Goal: Check status: Check status

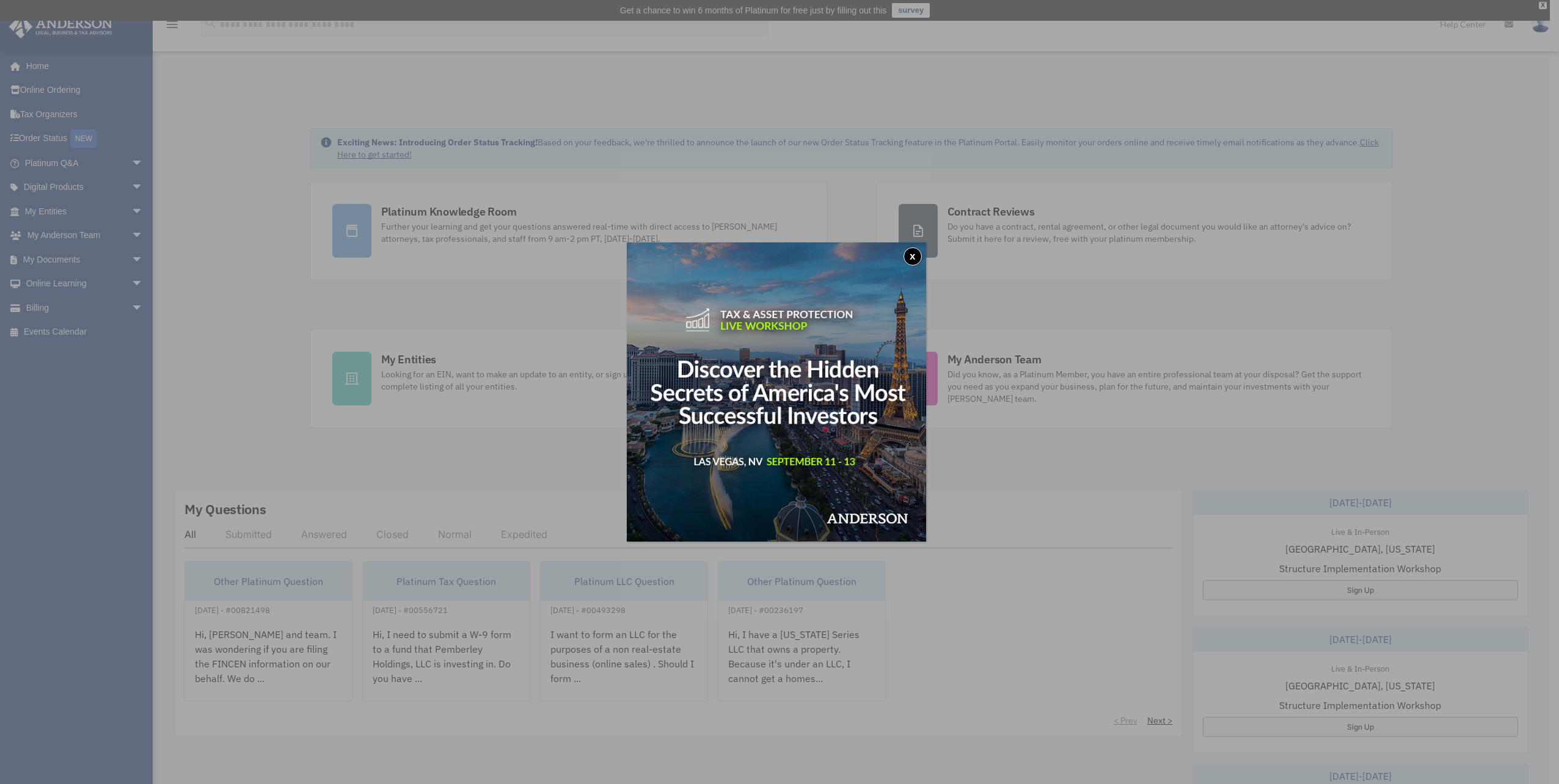
click at [70, 211] on div "x" at bounding box center [780, 392] width 1559 height 784
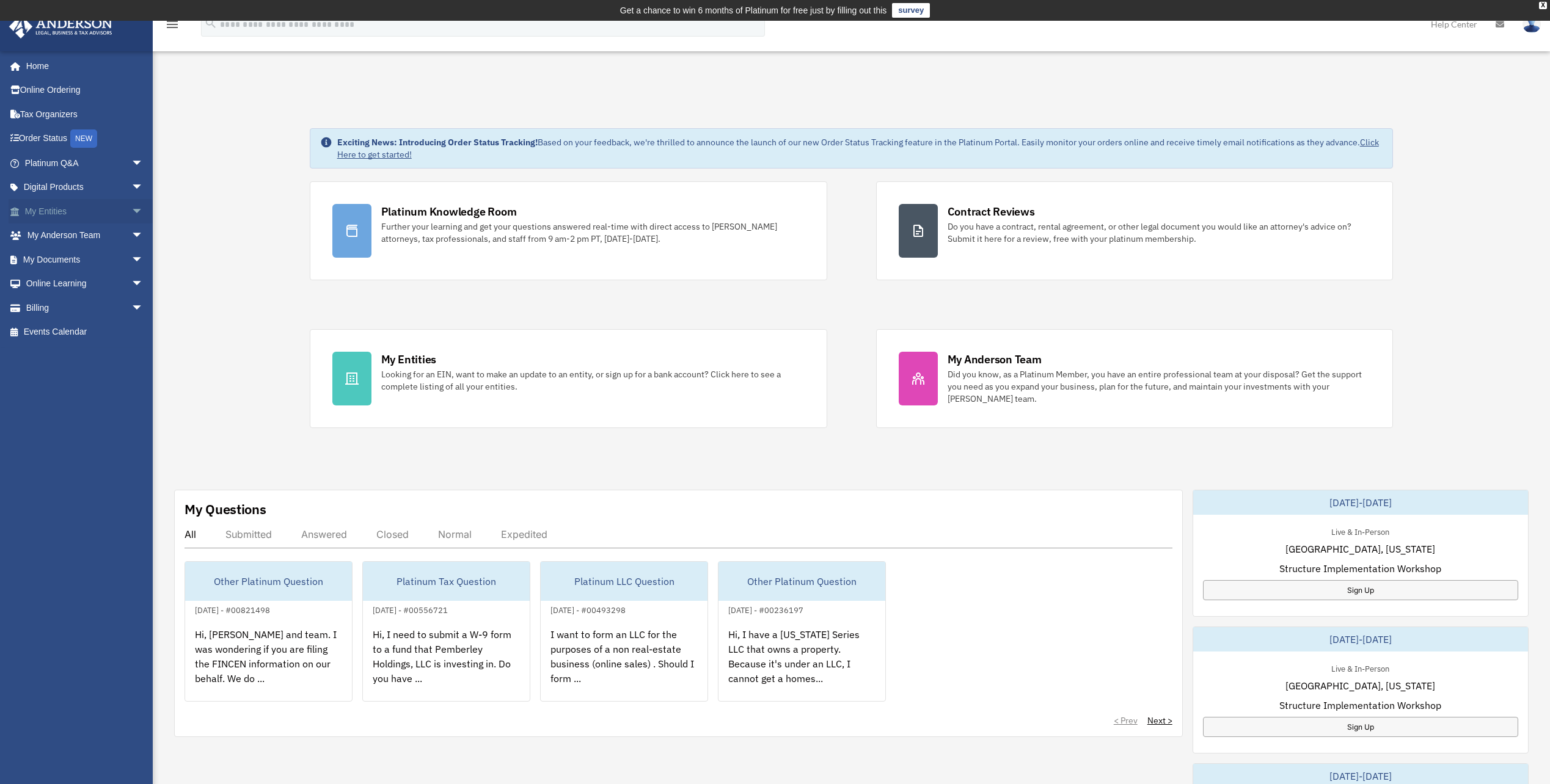
click at [72, 210] on link "My Entities arrow_drop_down" at bounding box center [85, 211] width 153 height 24
click at [131, 208] on span "arrow_drop_down" at bounding box center [143, 212] width 24 height 25
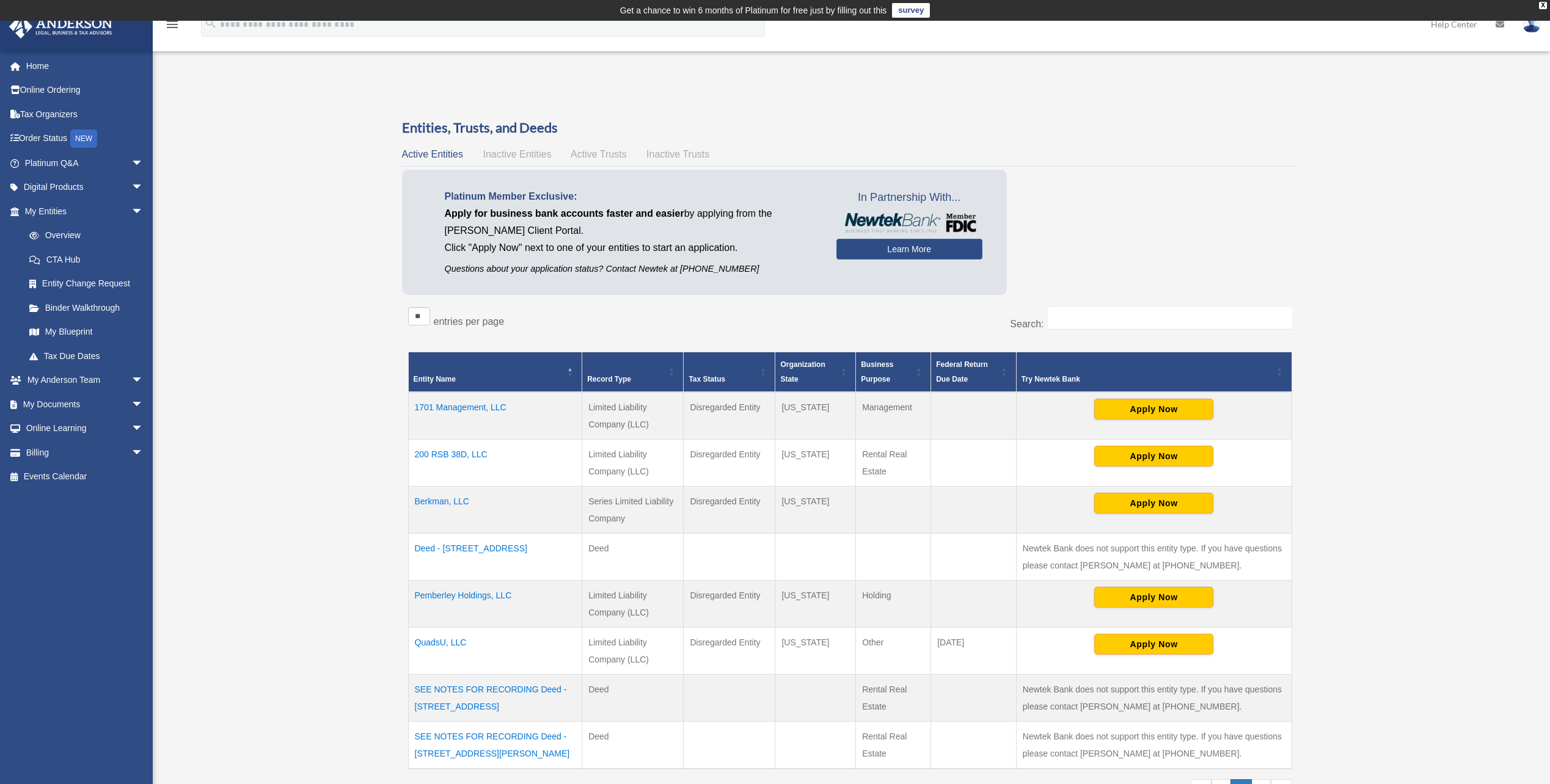
click at [453, 503] on td "Berkman, LLC" at bounding box center [495, 509] width 174 height 47
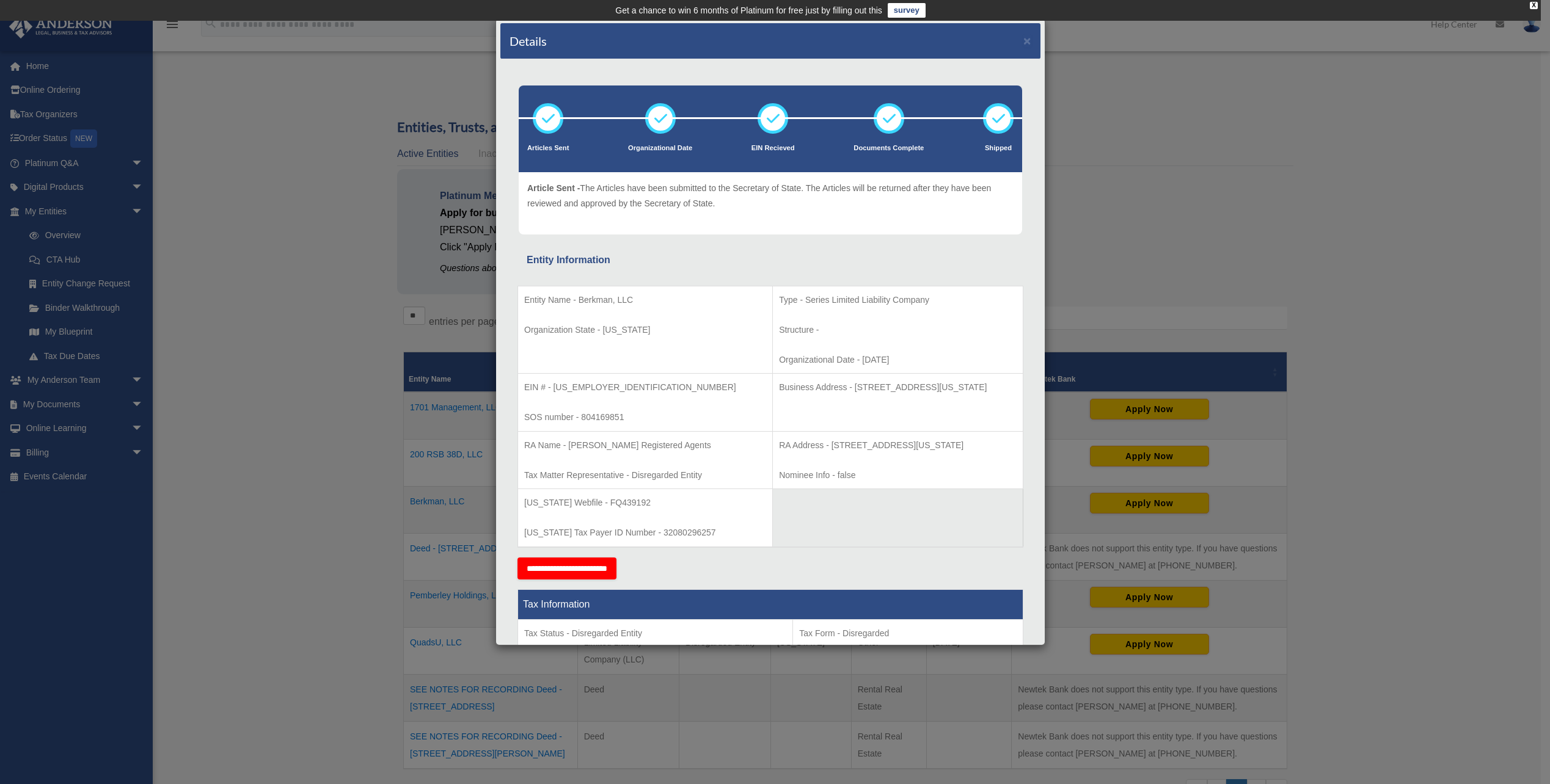
click at [318, 440] on div "Details × Articles Sent Organizational Date" at bounding box center [775, 392] width 1550 height 784
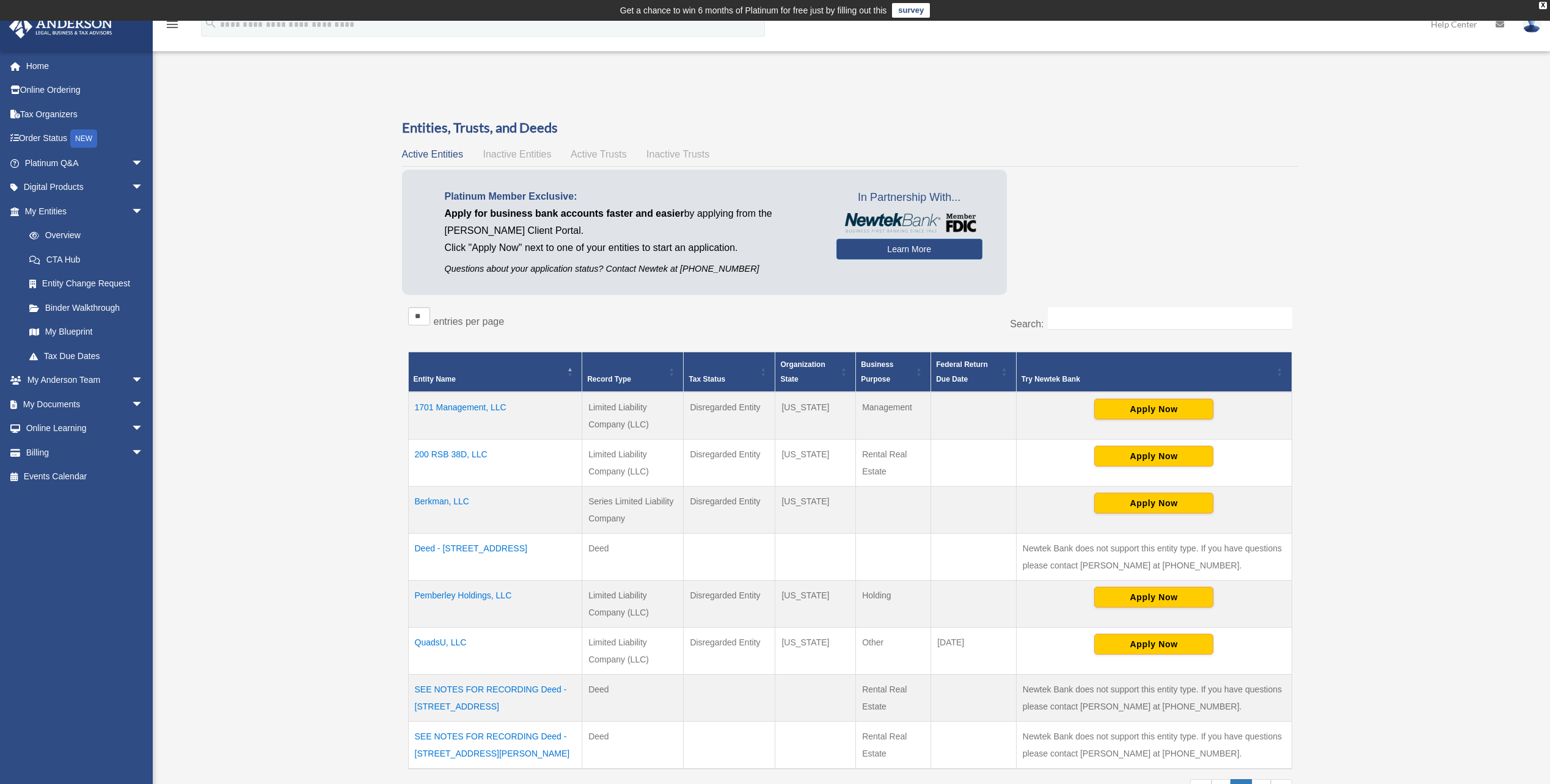
click at [478, 595] on td "Pemberley Holdings, LLC" at bounding box center [495, 604] width 174 height 47
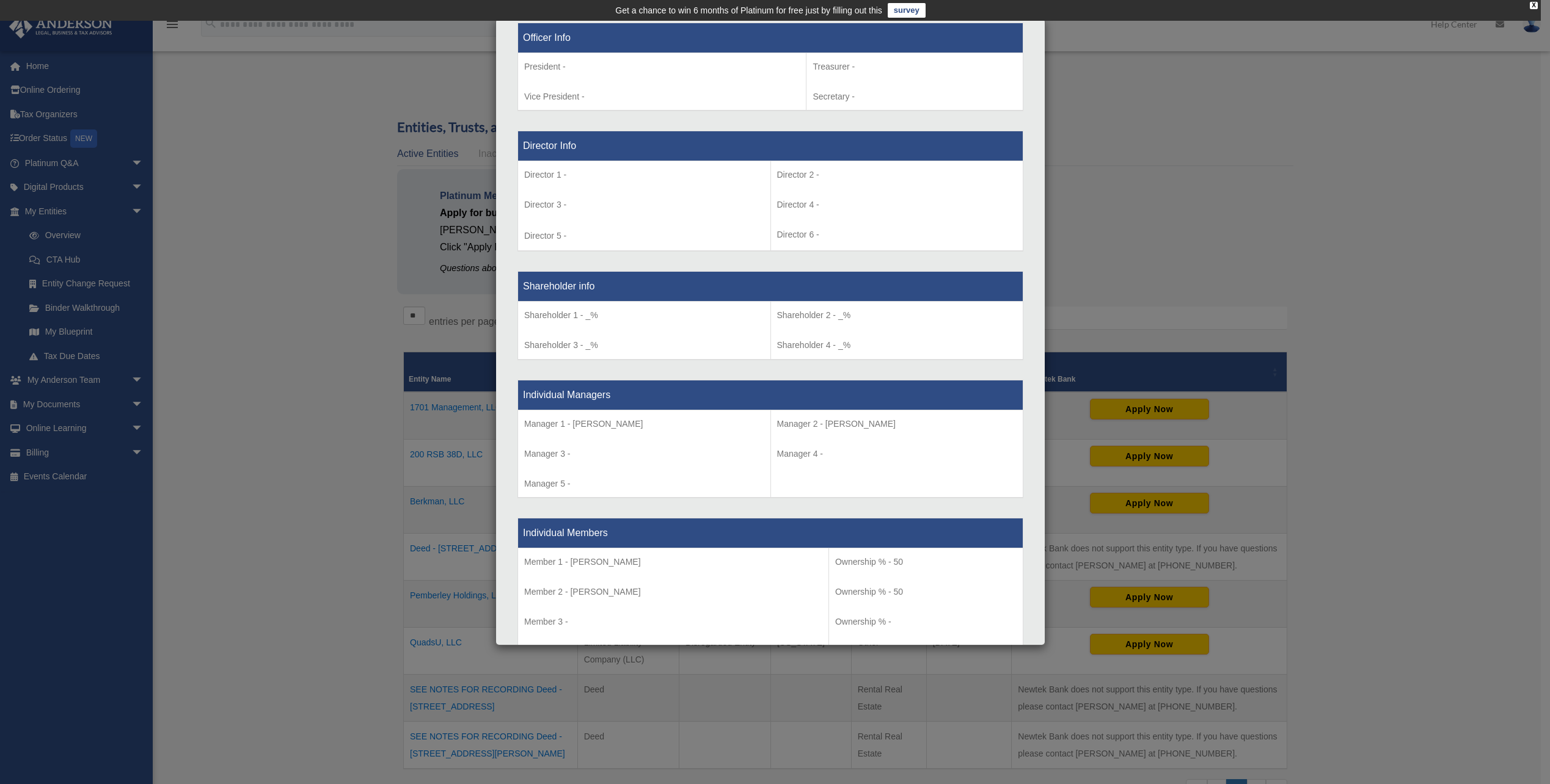
scroll to position [794, 0]
click at [1408, 205] on div "Details × Articles Sent Organizational Date" at bounding box center [775, 392] width 1550 height 784
